Goal: Information Seeking & Learning: Learn about a topic

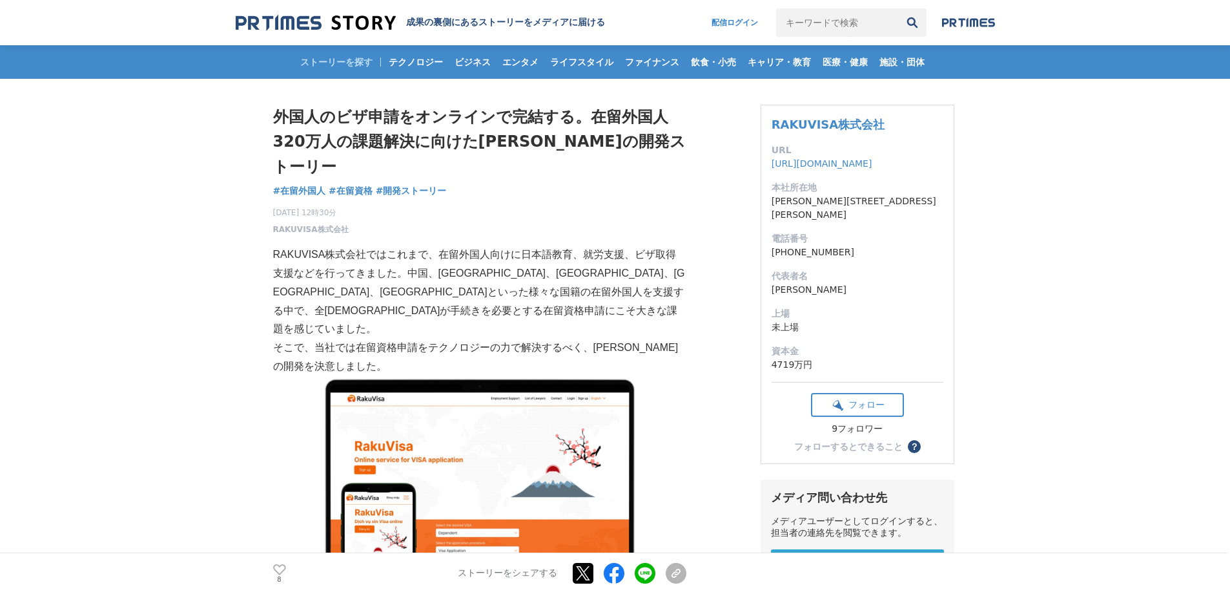
scroll to position [129, 0]
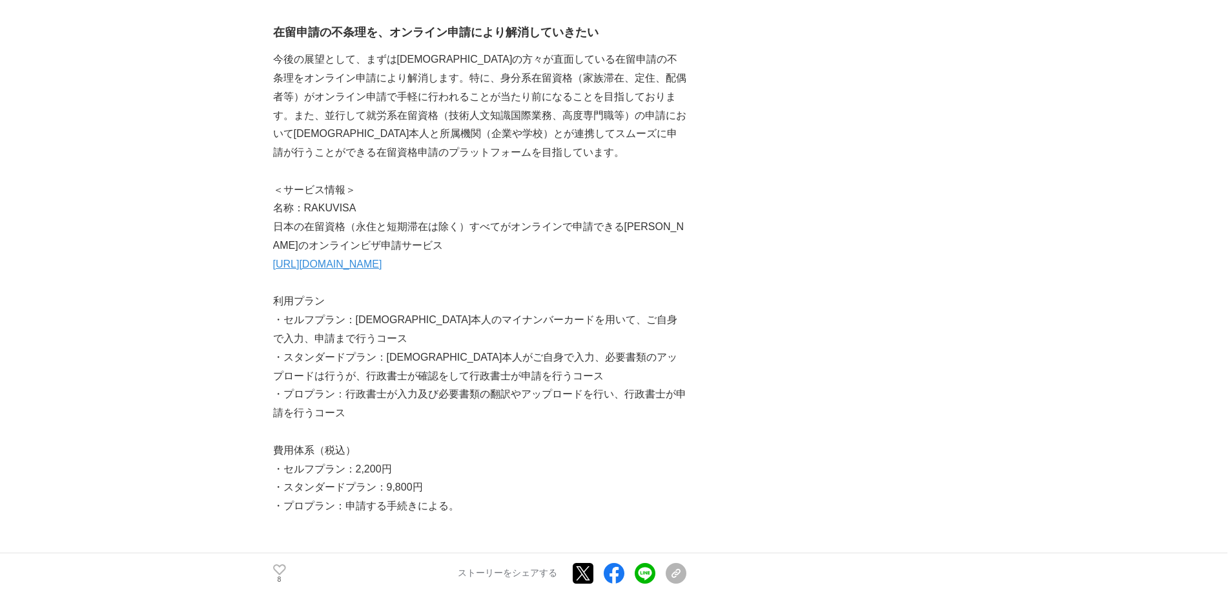
scroll to position [1808, 0]
